Goal: Navigation & Orientation: Understand site structure

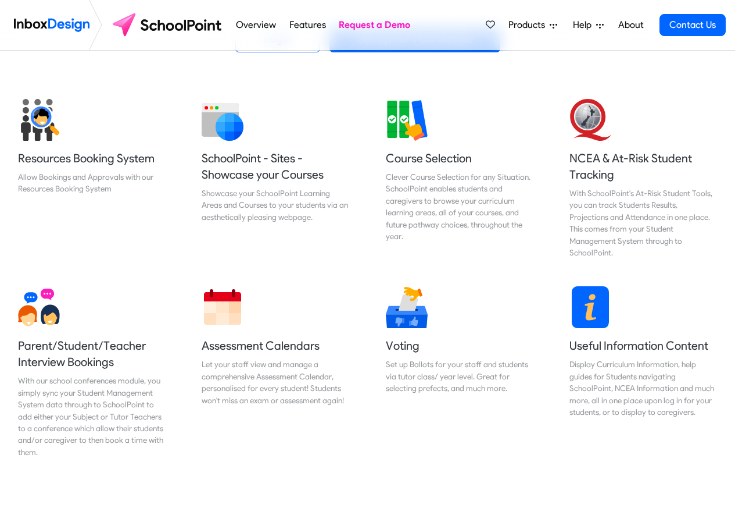
scroll to position [419, 0]
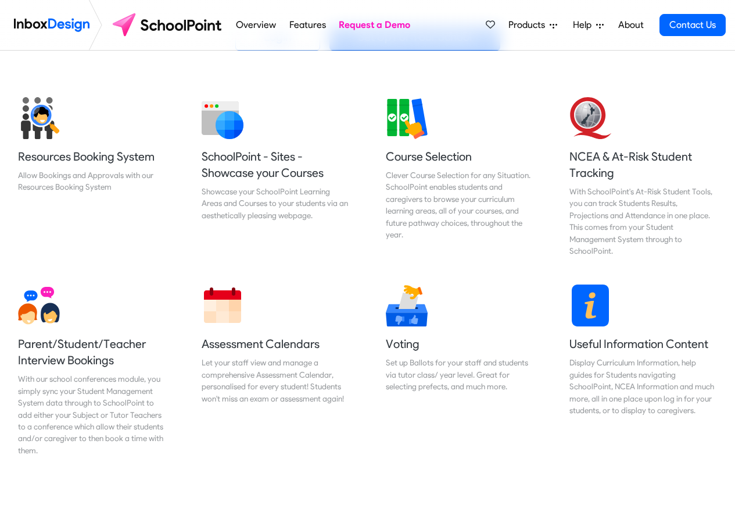
click at [517, 25] on span "Products" at bounding box center [529, 25] width 41 height 14
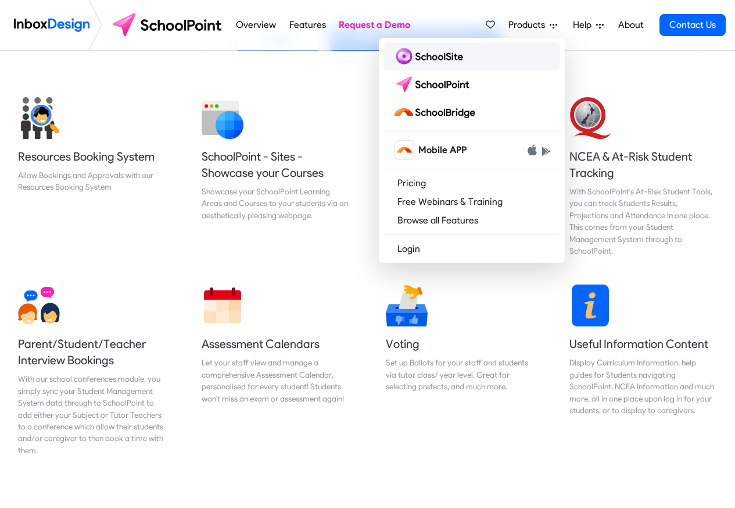
click at [423, 56] on img at bounding box center [430, 56] width 75 height 19
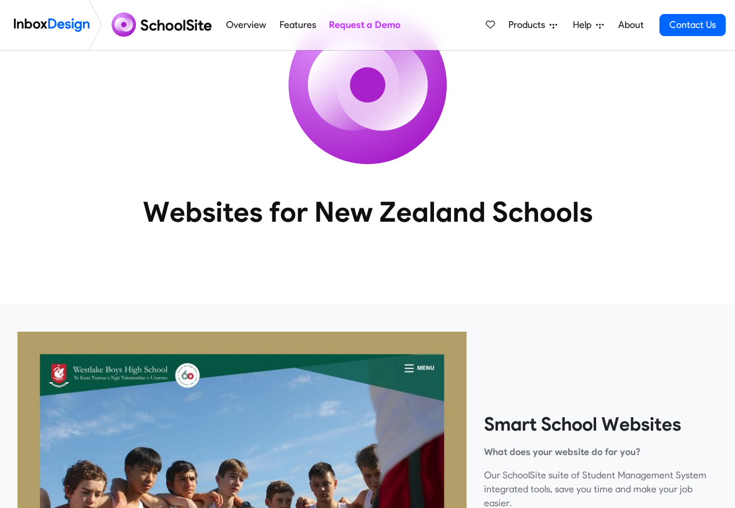
scroll to position [419, 0]
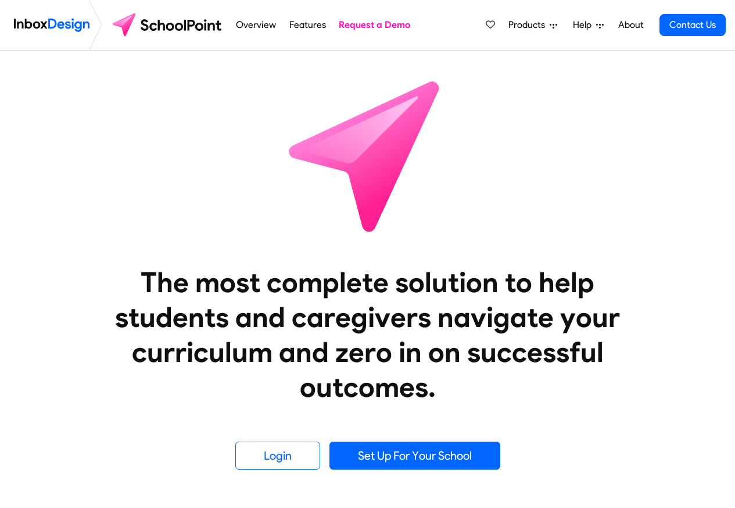
scroll to position [419, 0]
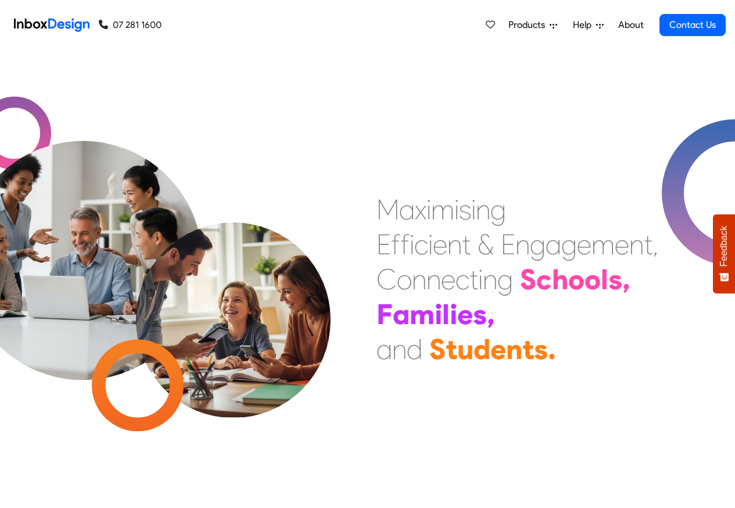
click at [618, 25] on link "About" at bounding box center [631, 24] width 32 height 23
